Goal: Information Seeking & Learning: Learn about a topic

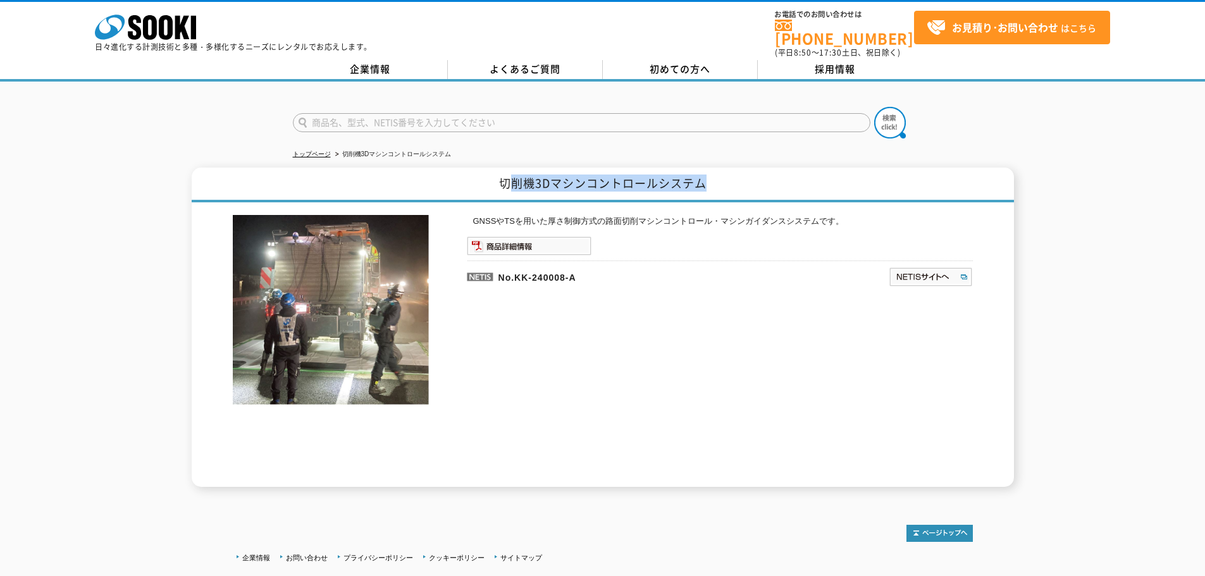
drag, startPoint x: 505, startPoint y: 176, endPoint x: 721, endPoint y: 170, distance: 216.4
click at [721, 170] on h1 "切削機3Dマシンコントロールシステム" at bounding box center [603, 185] width 822 height 35
click at [742, 170] on h1 "切削機3Dマシンコントロールシステム" at bounding box center [603, 185] width 822 height 35
drag, startPoint x: 495, startPoint y: 177, endPoint x: 736, endPoint y: 175, distance: 241.0
click at [736, 175] on h1 "切削機3Dマシンコントロールシステム" at bounding box center [603, 185] width 822 height 35
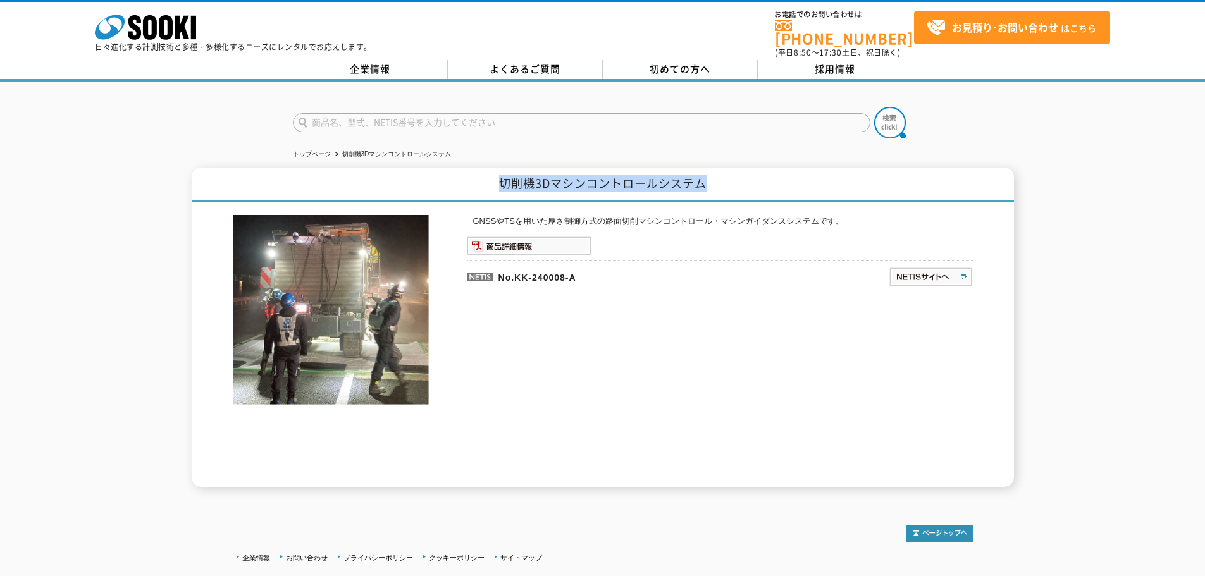
copy h1 "切削機3Dマシンコントロールシステム"
click at [681, 299] on div "GNSSやTSを用いた厚さ制御方式の路面切削マシンコントロール・マシンガイダンスシステムです。 No.KK-240008-A" at bounding box center [720, 351] width 506 height 272
drag, startPoint x: 553, startPoint y: 173, endPoint x: 11, endPoint y: 164, distance: 542.0
click at [790, 176] on h1 "切削機3Dマシンコントロールシステム" at bounding box center [603, 185] width 822 height 35
copy h1 "マシンコントロールシステム"
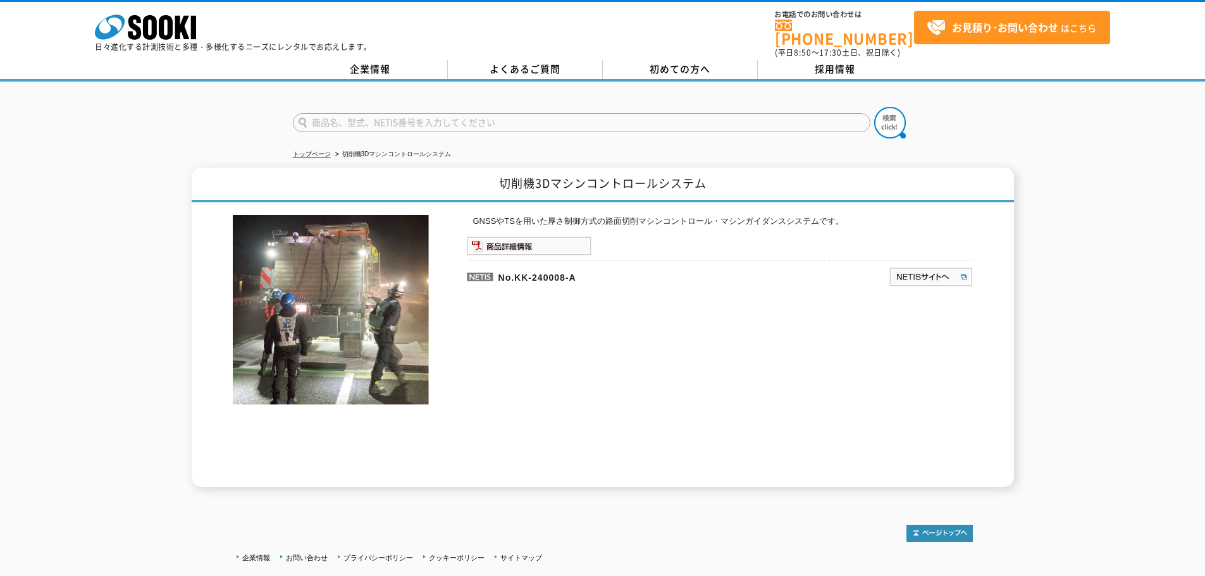
click at [615, 224] on div "GNSSやTSを用いた厚さ制御方式の路面切削マシンコントロール・マシンガイダンスシステムです。 No.KK-240008-A" at bounding box center [720, 351] width 506 height 272
drag, startPoint x: 501, startPoint y: 176, endPoint x: 739, endPoint y: 176, distance: 237.8
click at [739, 176] on h1 "切削機3Dマシンコントロールシステム" at bounding box center [603, 185] width 822 height 35
copy h1 "切削機3Dマシンコントロールシステム"
click at [504, 168] on h1 "切削機3Dマシンコントロールシステム" at bounding box center [603, 185] width 822 height 35
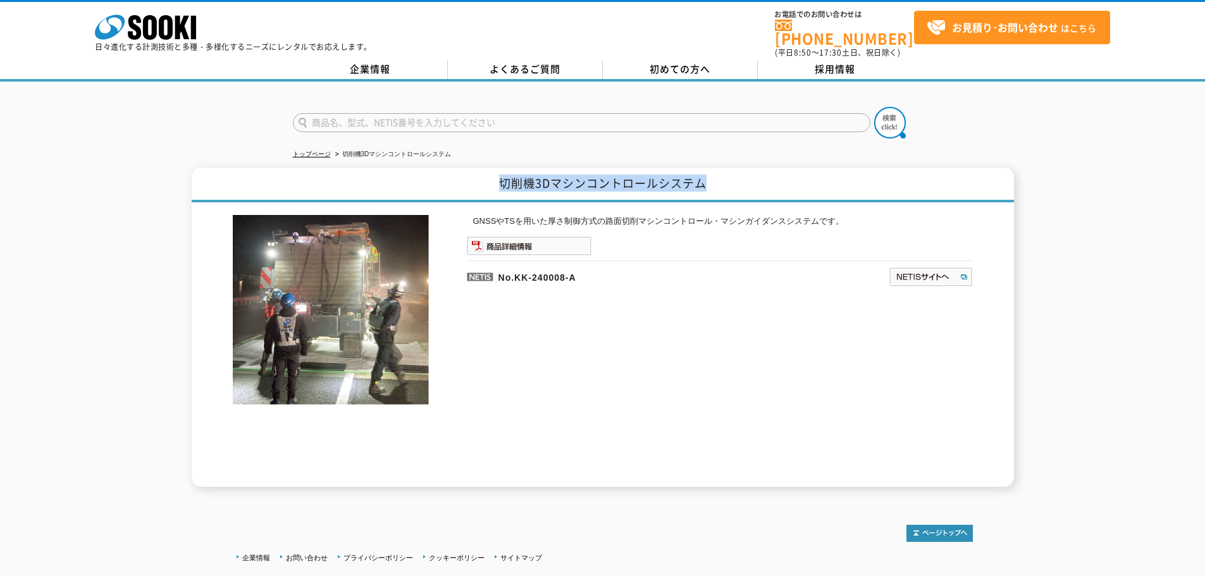
click at [491, 173] on h1 "切削機3Dマシンコントロールシステム" at bounding box center [603, 185] width 822 height 35
drag, startPoint x: 499, startPoint y: 175, endPoint x: 531, endPoint y: 178, distance: 31.7
click at [531, 178] on h1 "切削機3Dマシンコントロールシステム" at bounding box center [603, 185] width 822 height 35
copy h1 "切削機"
drag, startPoint x: 493, startPoint y: 157, endPoint x: 501, endPoint y: 169, distance: 14.6
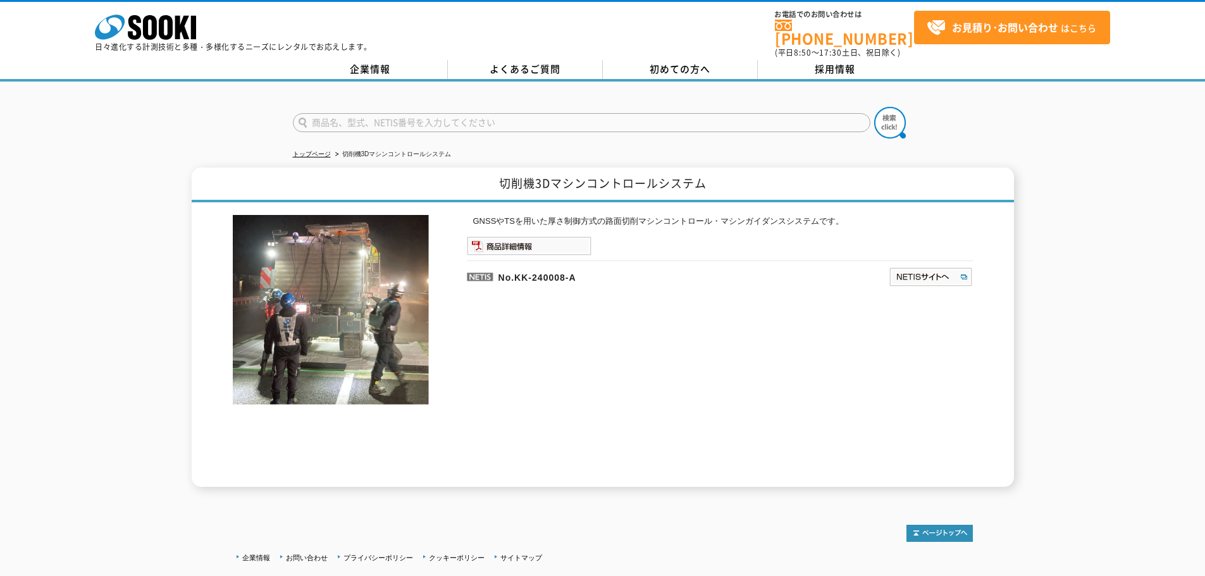
click at [493, 157] on ul "トップページ 切削機3Dマシンコントロールシステム" at bounding box center [603, 155] width 620 height 26
drag, startPoint x: 501, startPoint y: 173, endPoint x: 778, endPoint y: 167, distance: 277.7
click at [778, 168] on h1 "切削機3Dマシンコントロールシステム" at bounding box center [603, 185] width 822 height 35
copy h1 "切削機3Dマシンコントロールシステム"
click at [657, 297] on div "GNSSやTSを用いた厚さ制御方式の路面切削マシンコントロール・マシンガイダンスシステムです。 No.KK-240008-A" at bounding box center [720, 351] width 506 height 272
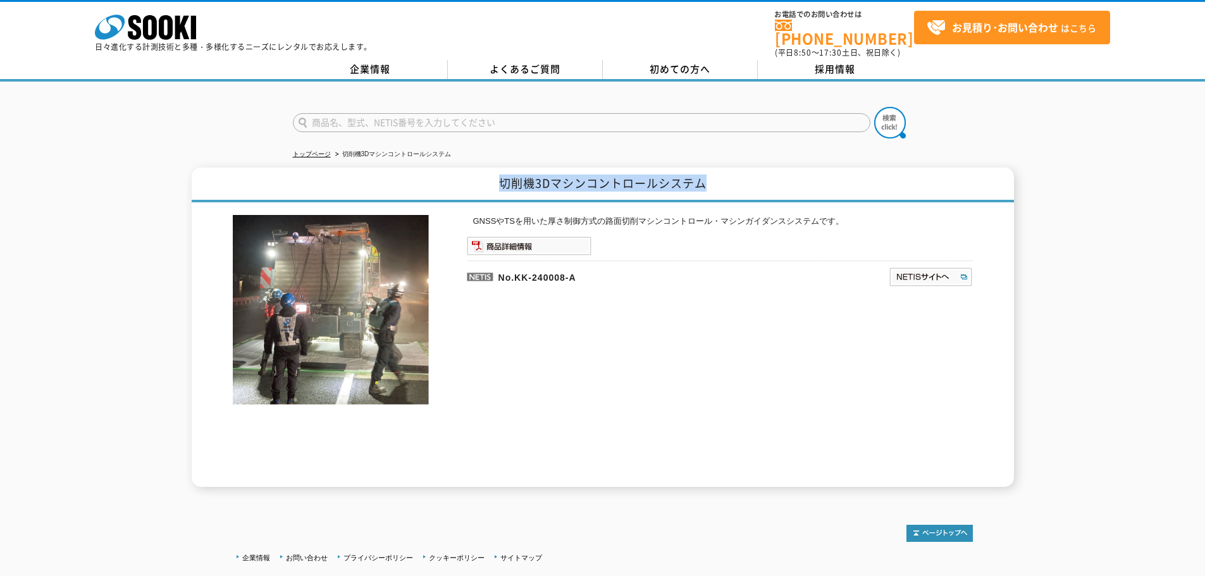
drag, startPoint x: 502, startPoint y: 171, endPoint x: 775, endPoint y: 166, distance: 273.2
click at [775, 168] on h1 "切削機3Dマシンコントロールシステム" at bounding box center [603, 185] width 822 height 35
copy h1 "切削機3Dマシンコントロールシステム"
click at [593, 539] on div "企業情報 お問い合わせ プライバシーポリシー クッキーポリシー サイトマップ ©SOOKI Co.,Ltd. All Rights Reserved. テスト…" at bounding box center [602, 583] width 1205 height 166
